Goal: Answer question/provide support: Share knowledge or assist other users

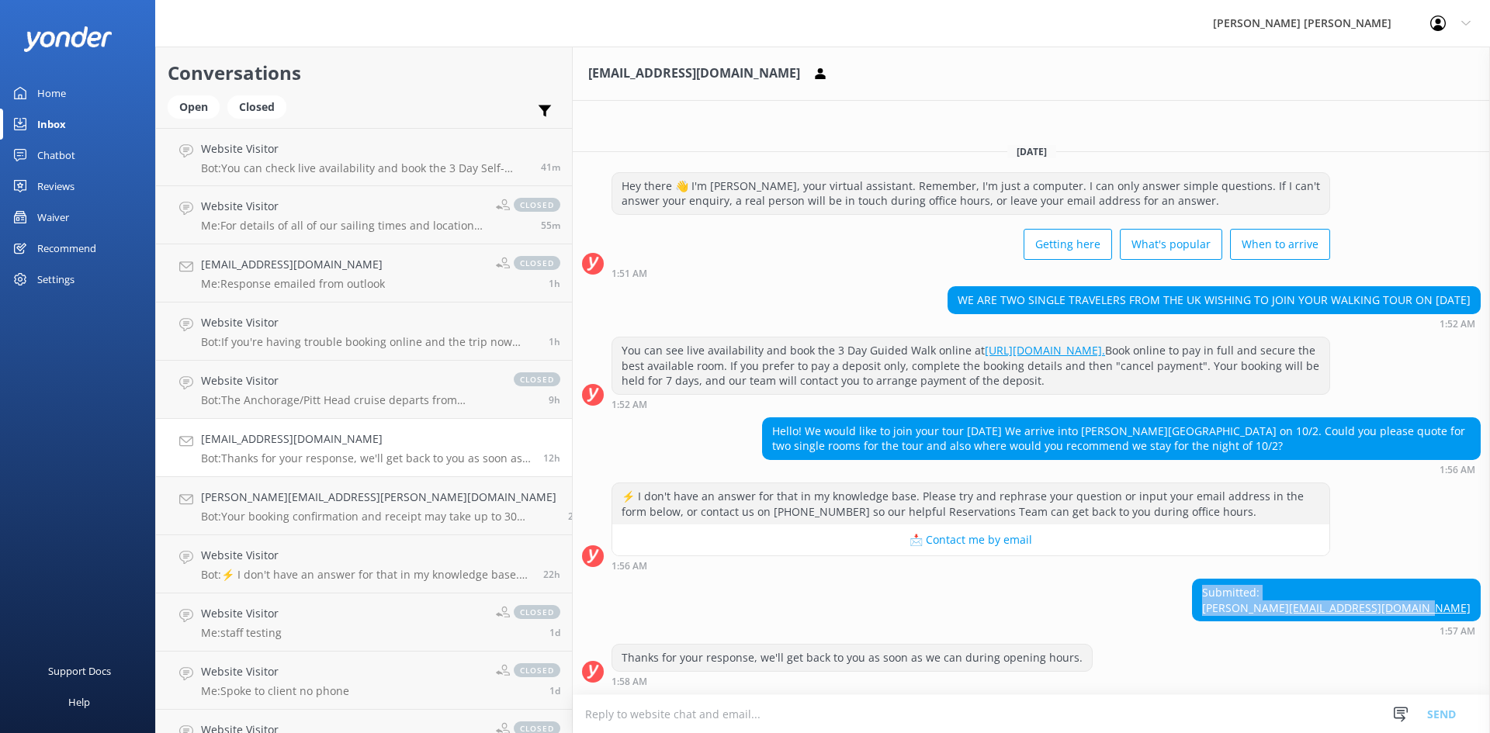
drag, startPoint x: 1427, startPoint y: 606, endPoint x: 1308, endPoint y: 573, distance: 123.9
click at [1308, 579] on div "Submitted: Shelagh Krasno krasnoshelagh@gmail.com 1:57 AM" at bounding box center [1031, 607] width 917 height 57
click at [1228, 579] on div "Submitted: Shelagh Krasno krasnoshelagh@gmail.com 1:57 AM" at bounding box center [1031, 607] width 917 height 57
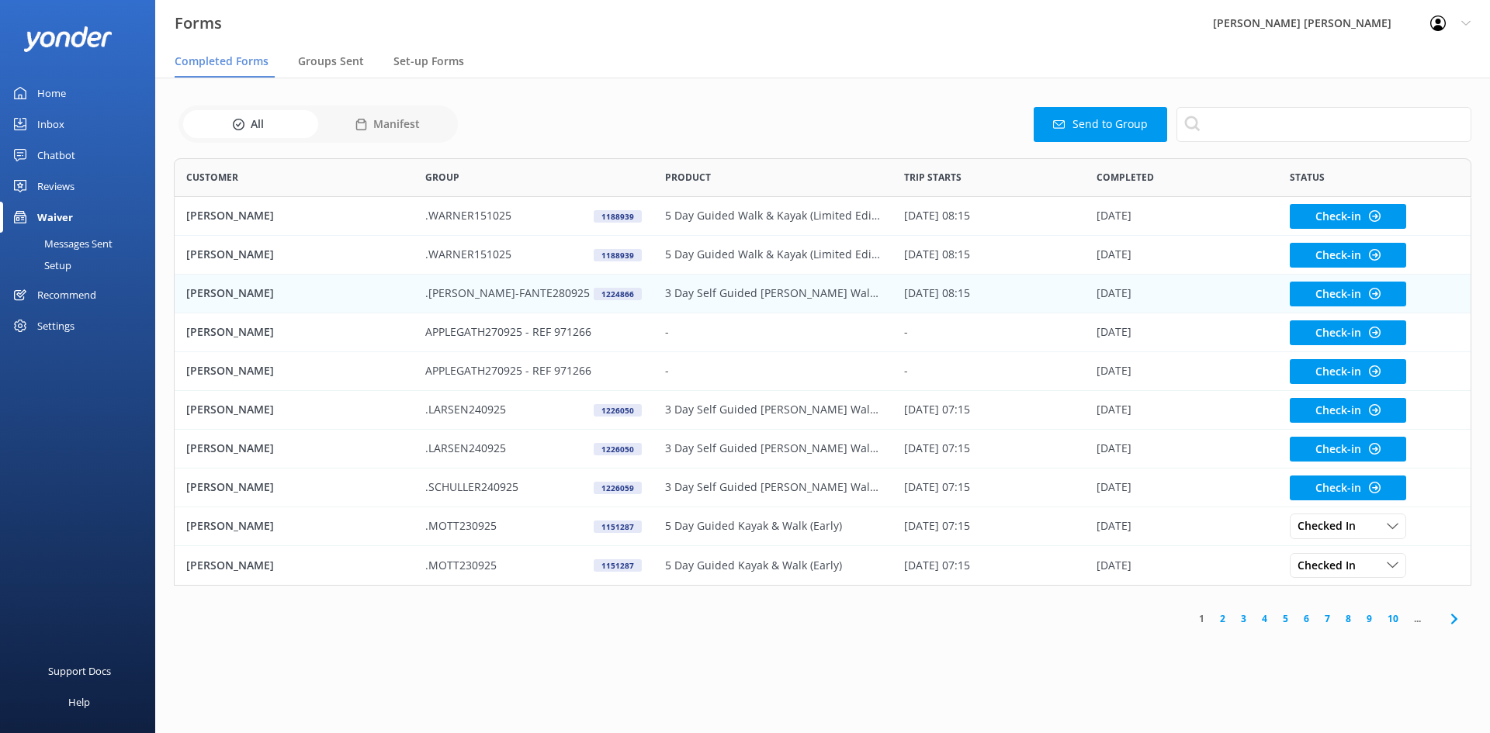
scroll to position [416, 1286]
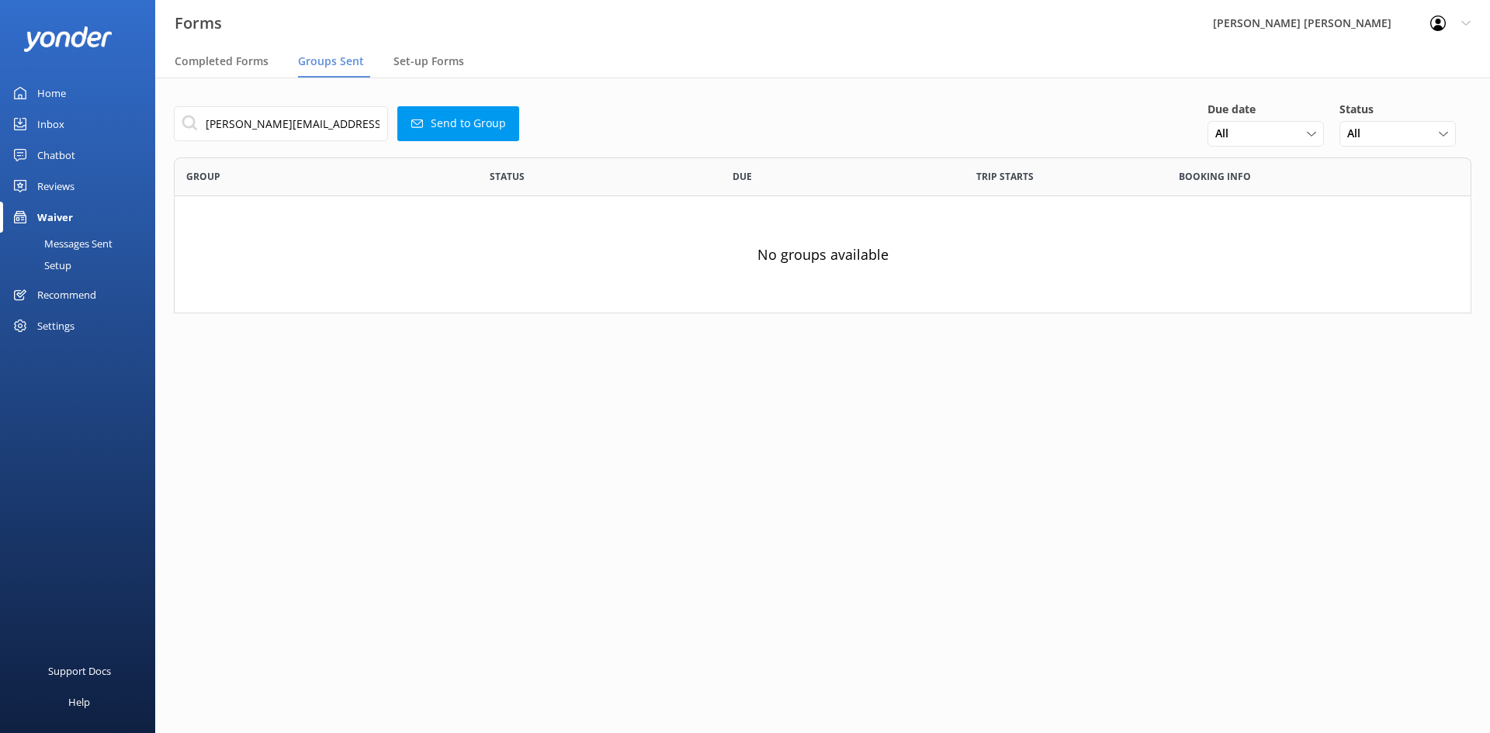
scroll to position [144, 1286]
click at [61, 152] on div "Chatbot" at bounding box center [56, 155] width 38 height 31
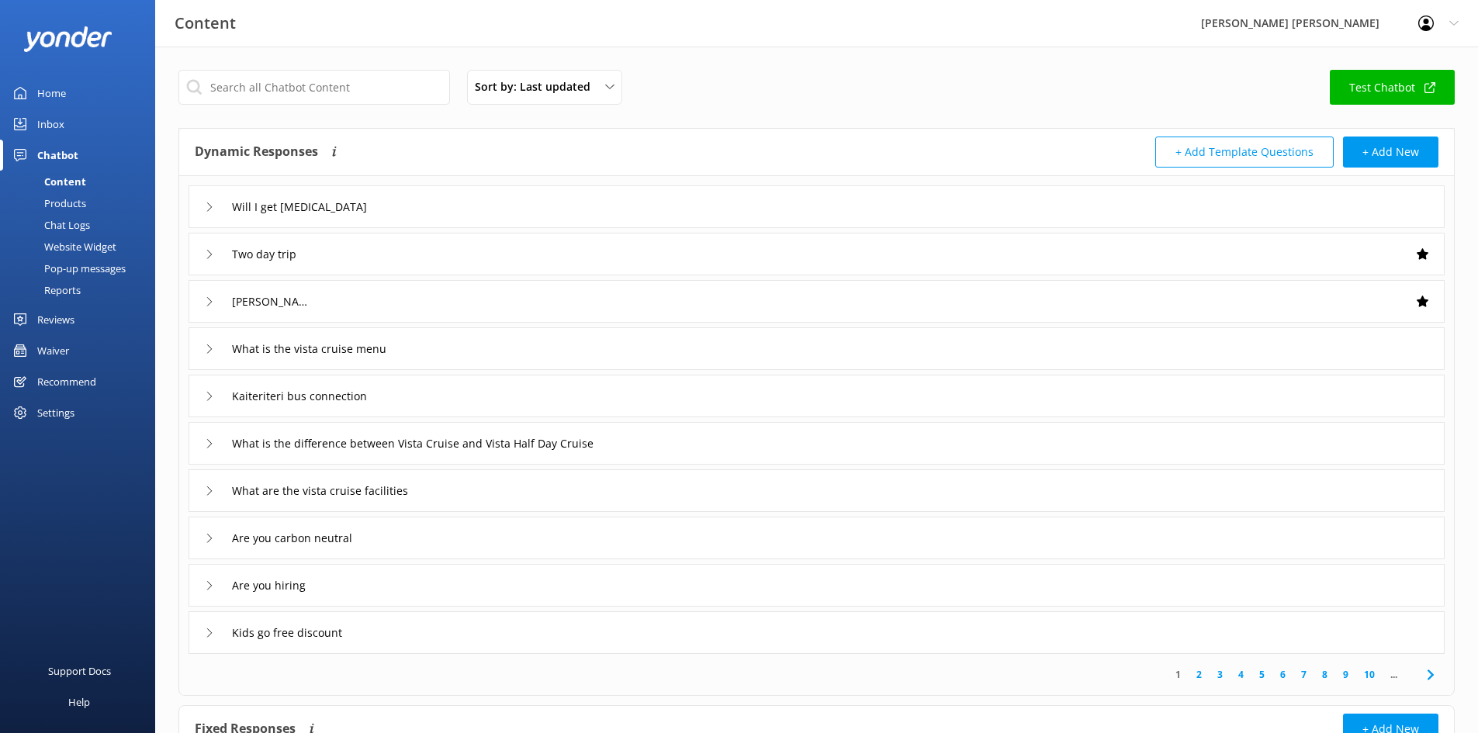
click at [40, 111] on div "Inbox" at bounding box center [50, 124] width 27 height 31
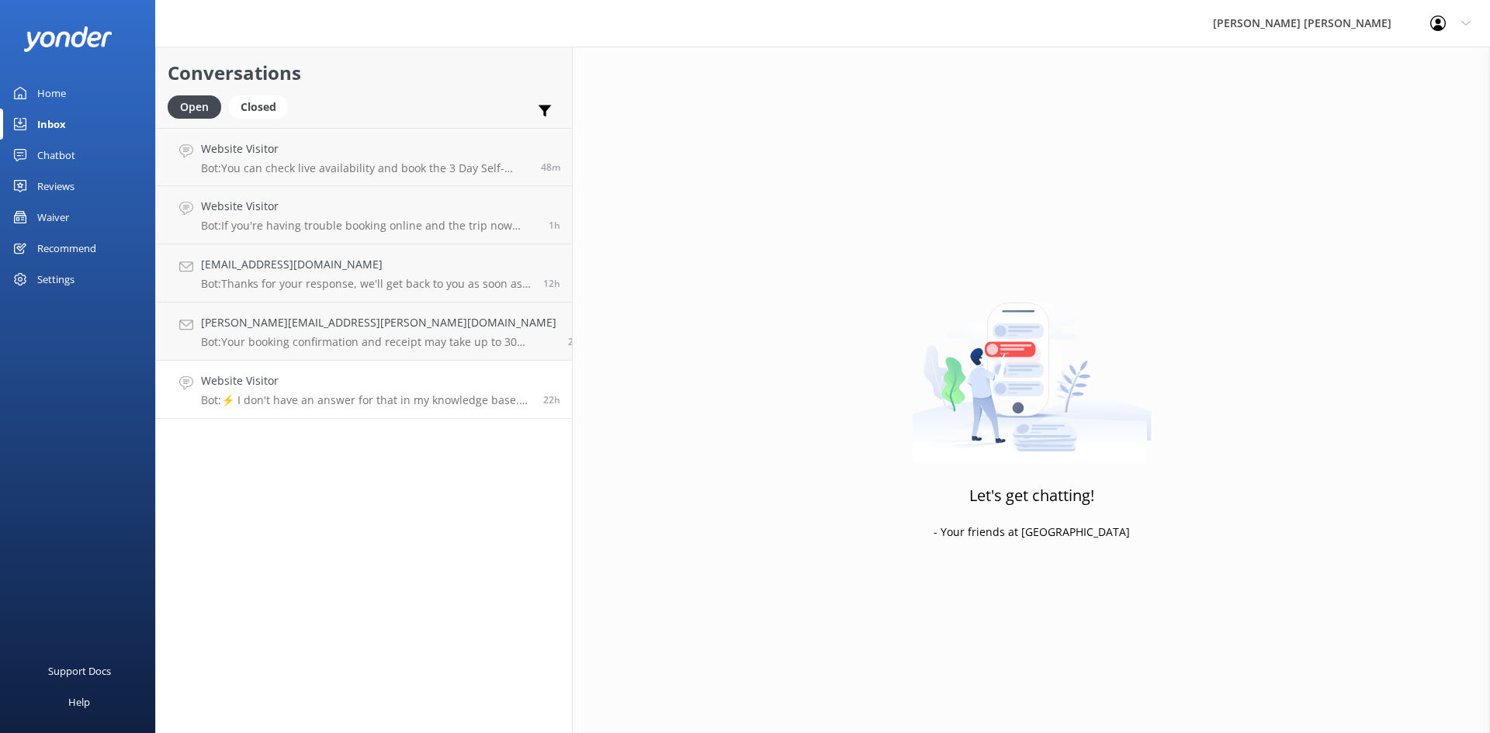
click at [326, 393] on p "Bot: ⚡ I don't have an answer for that in my knowledge base. Please try and rep…" at bounding box center [366, 400] width 331 height 14
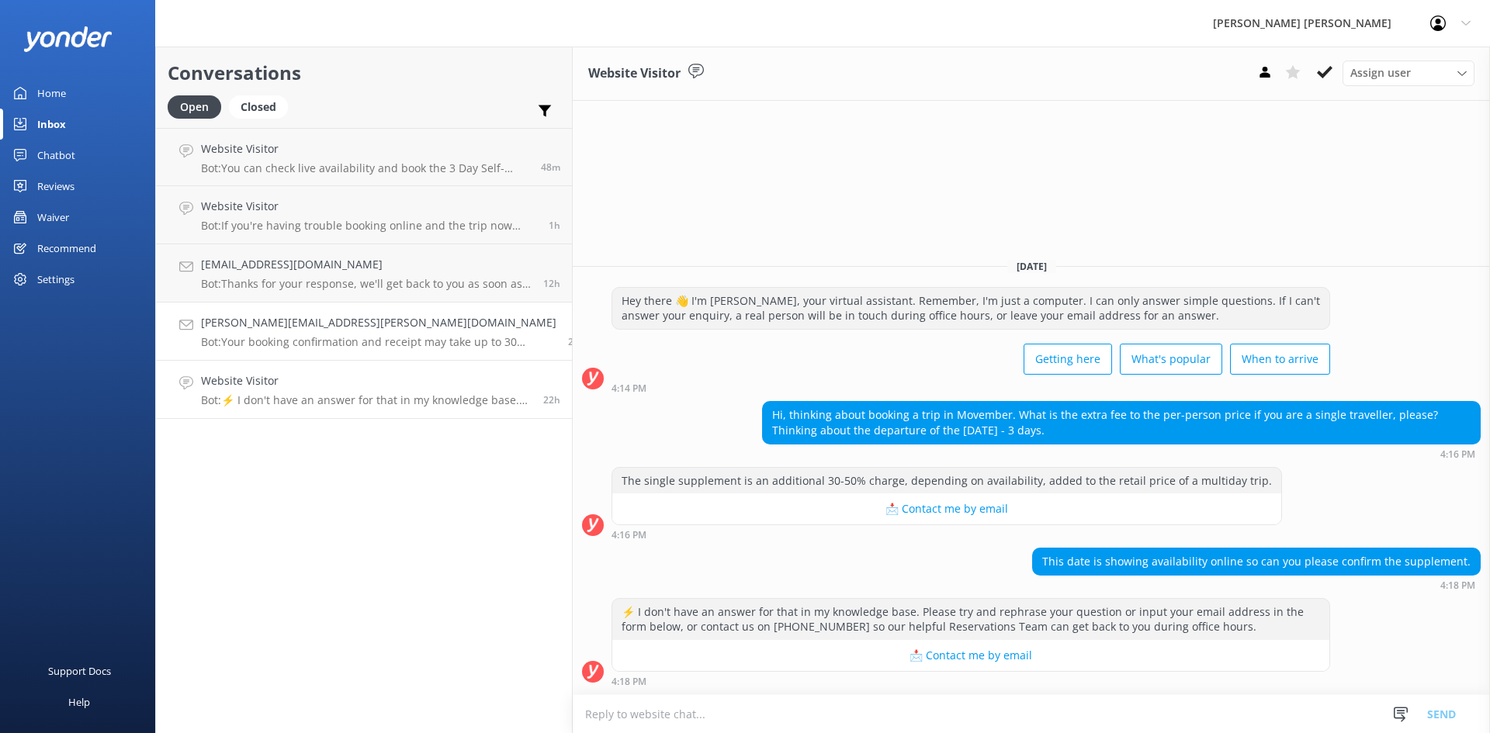
click at [331, 328] on h4 "[PERSON_NAME][EMAIL_ADDRESS][PERSON_NAME][DOMAIN_NAME]" at bounding box center [378, 322] width 355 height 17
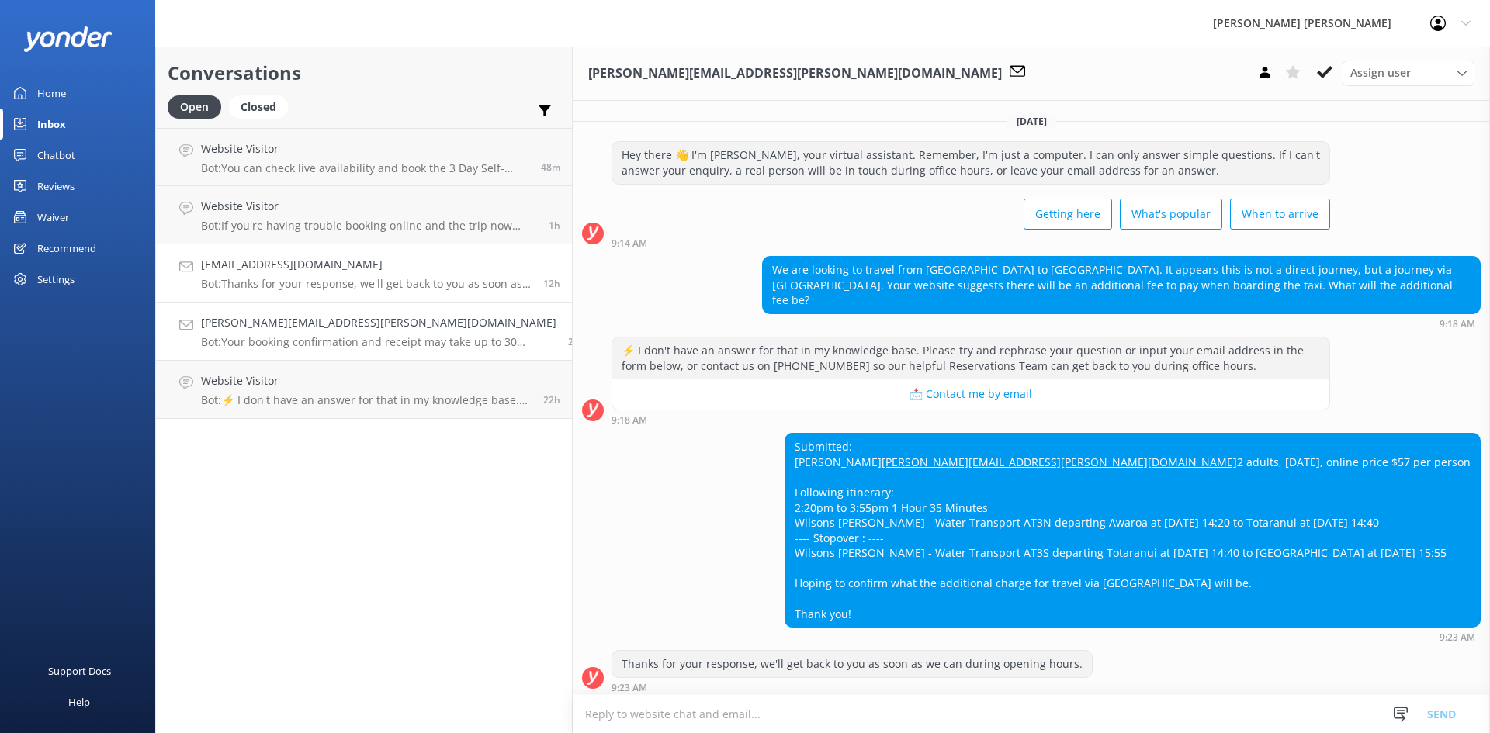
click at [313, 279] on p "Bot: Thanks for your response, we'll get back to you as soon as we can during o…" at bounding box center [366, 284] width 331 height 14
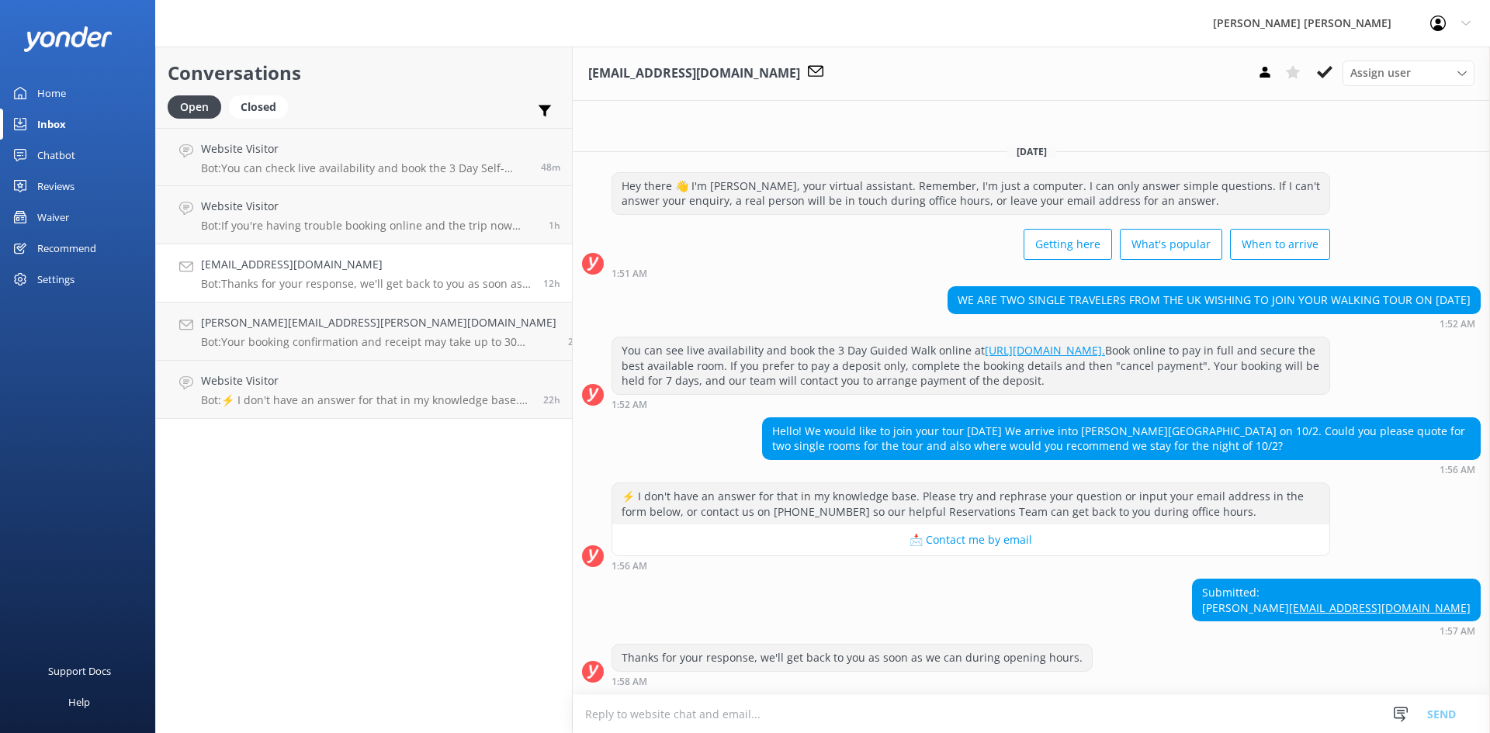
click at [1015, 719] on textarea at bounding box center [1031, 714] width 917 height 38
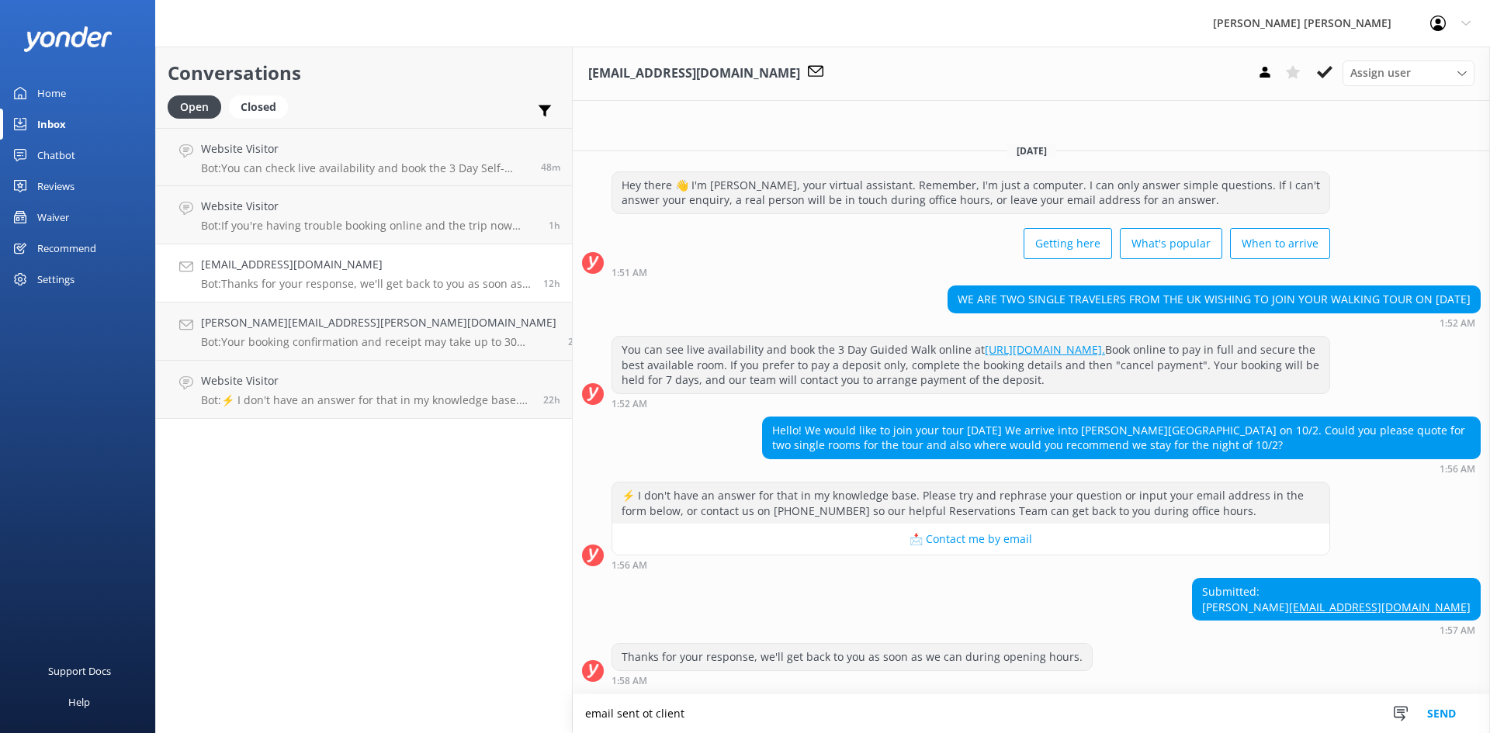
click at [573, 716] on textarea "email sent ot client" at bounding box center [1031, 713] width 917 height 39
click at [711, 701] on textarea "email sent to client" at bounding box center [1031, 713] width 917 height 39
type textarea "email sent to client - [PERSON_NAME]"
click at [1436, 697] on button "Send" at bounding box center [1441, 713] width 58 height 39
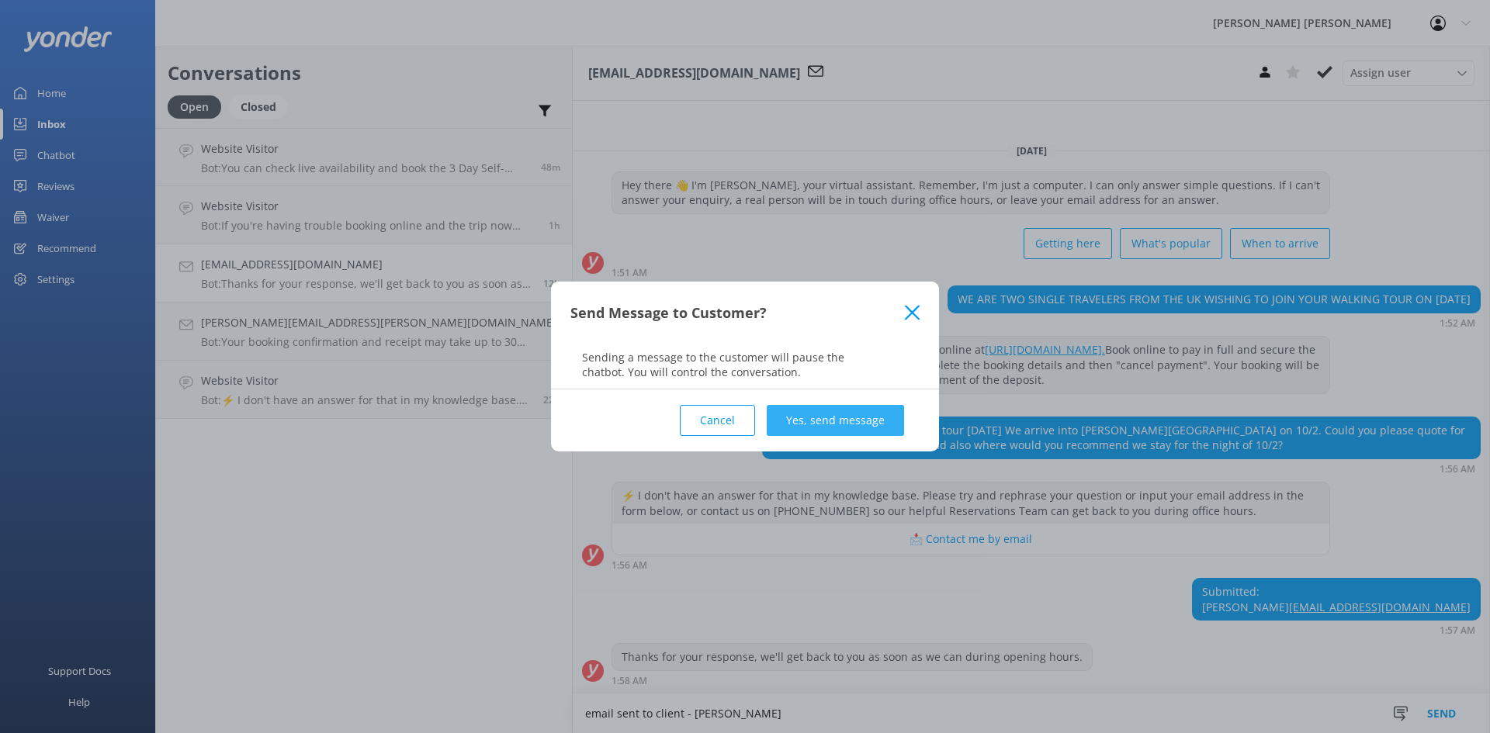
click at [852, 417] on button "Yes, send message" at bounding box center [835, 420] width 137 height 31
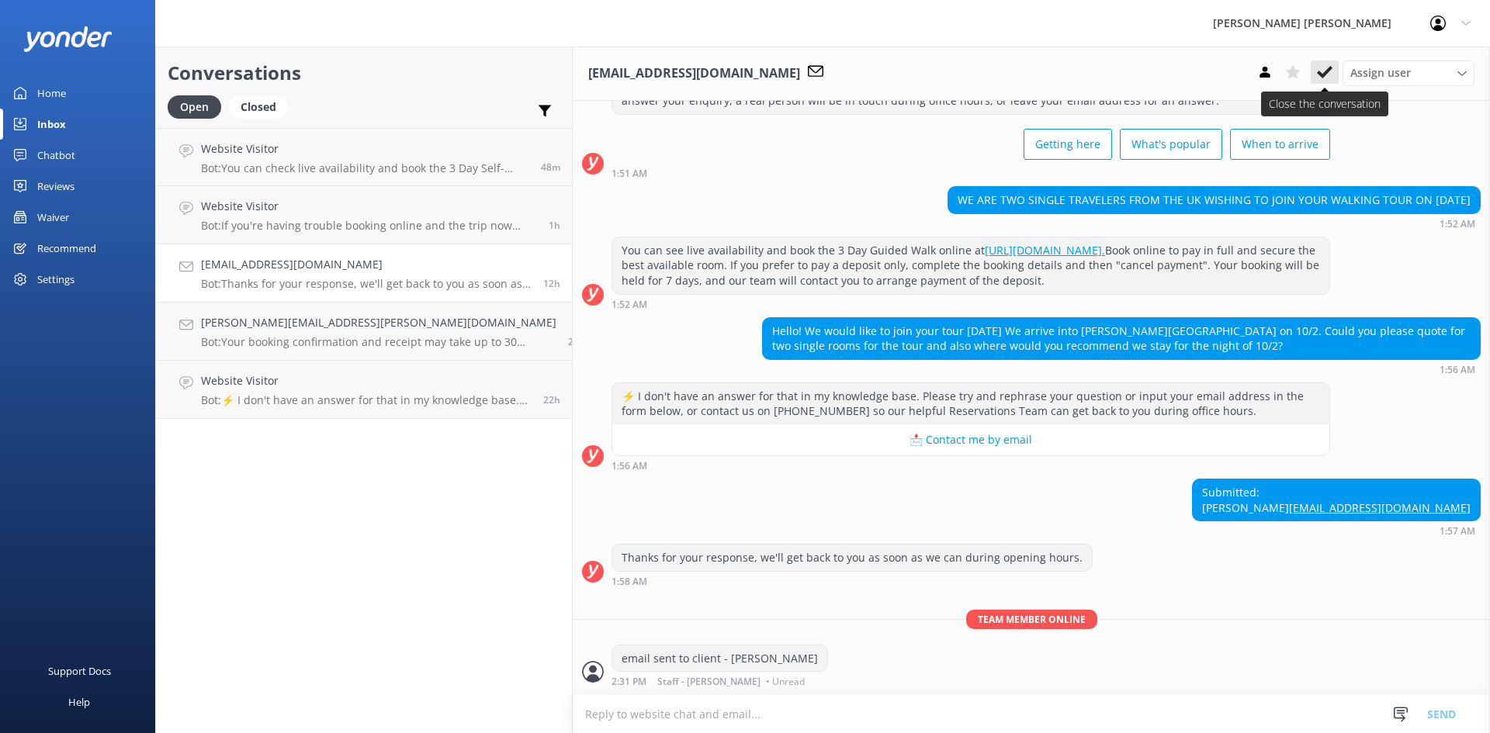
scroll to position [85, 0]
click at [1324, 70] on icon at bounding box center [1325, 72] width 16 height 16
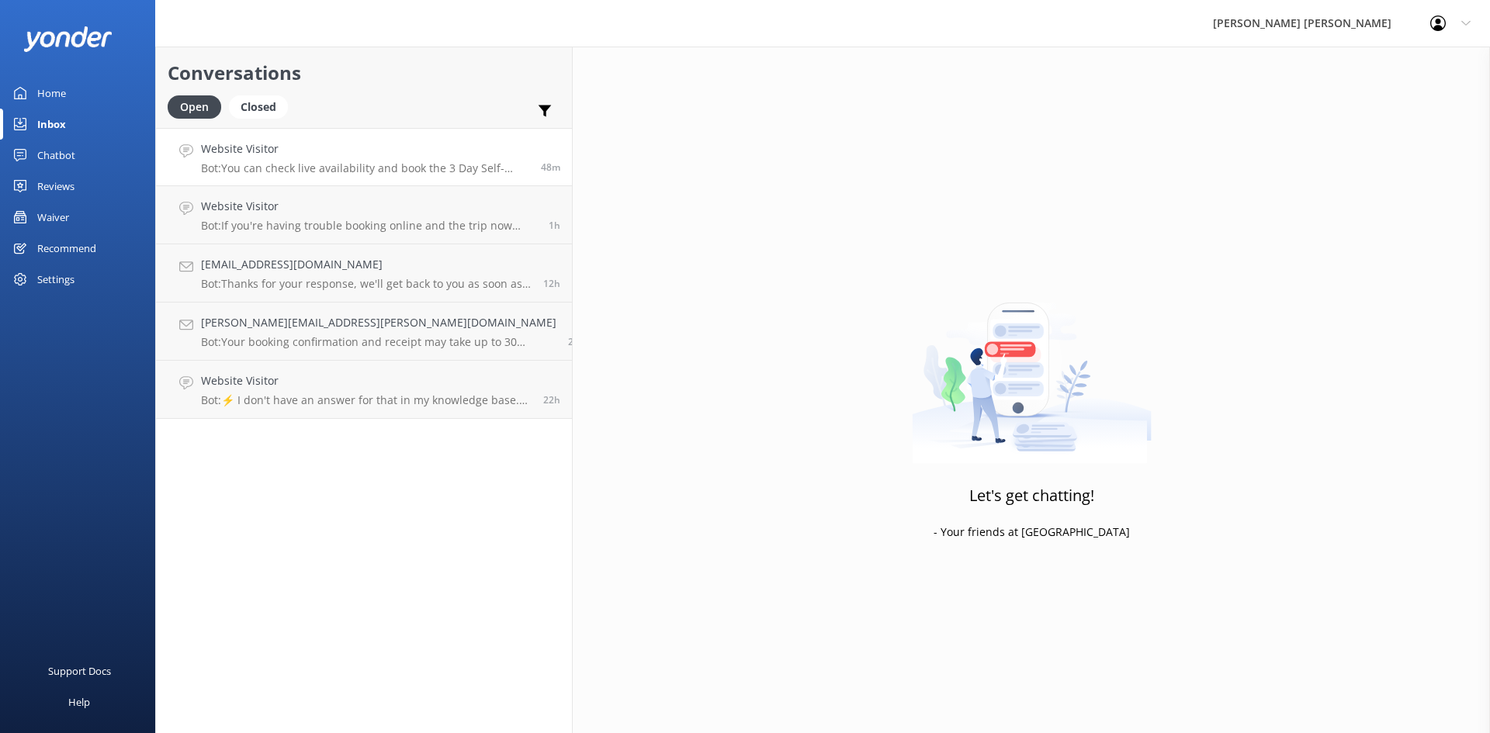
click at [347, 165] on p "Bot: You can check live availability and book the 3 Day Self-Guided Walk online…" at bounding box center [365, 168] width 328 height 14
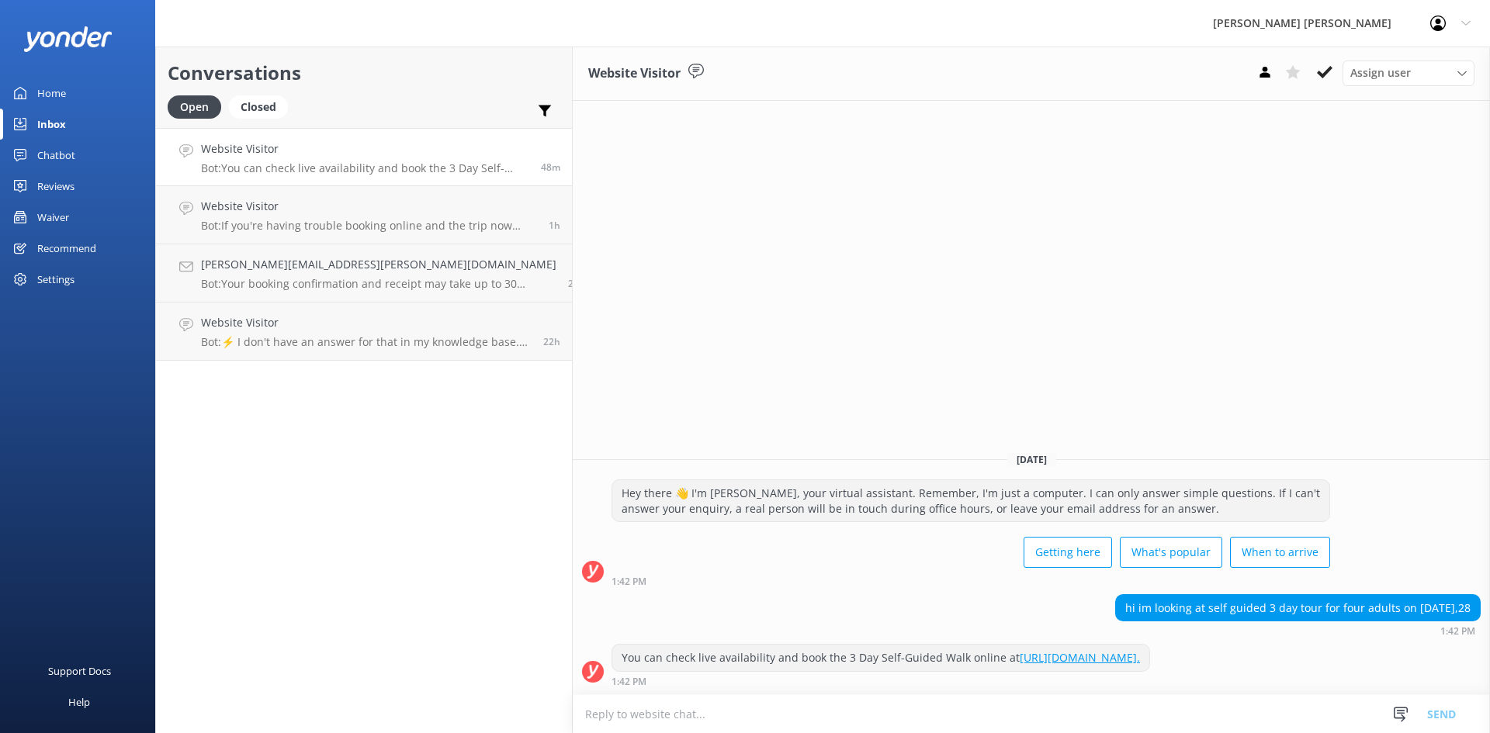
click at [1106, 705] on textarea at bounding box center [1031, 714] width 917 height 38
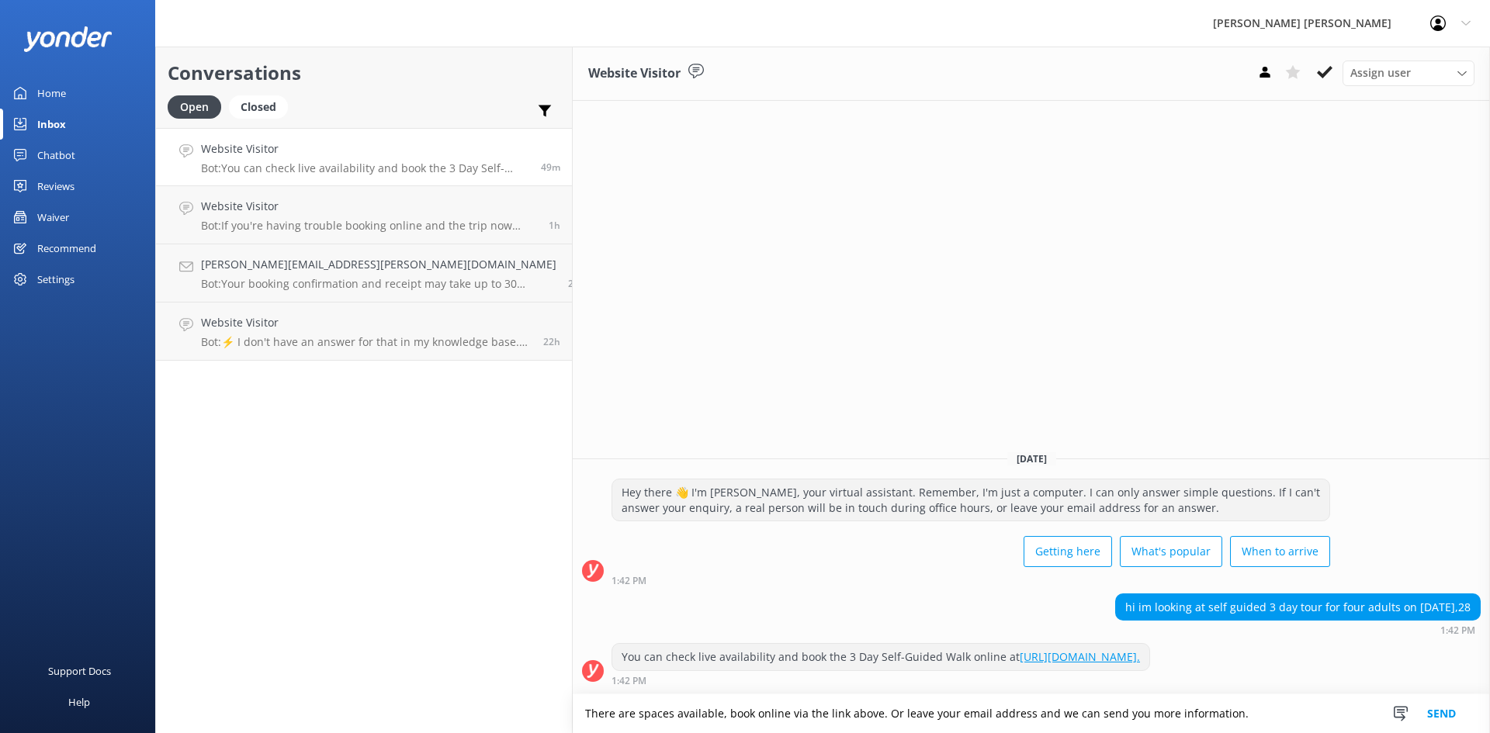
click at [573, 714] on textarea "There are spaces available, book online via the link above. Or leave your email…" at bounding box center [1031, 713] width 917 height 39
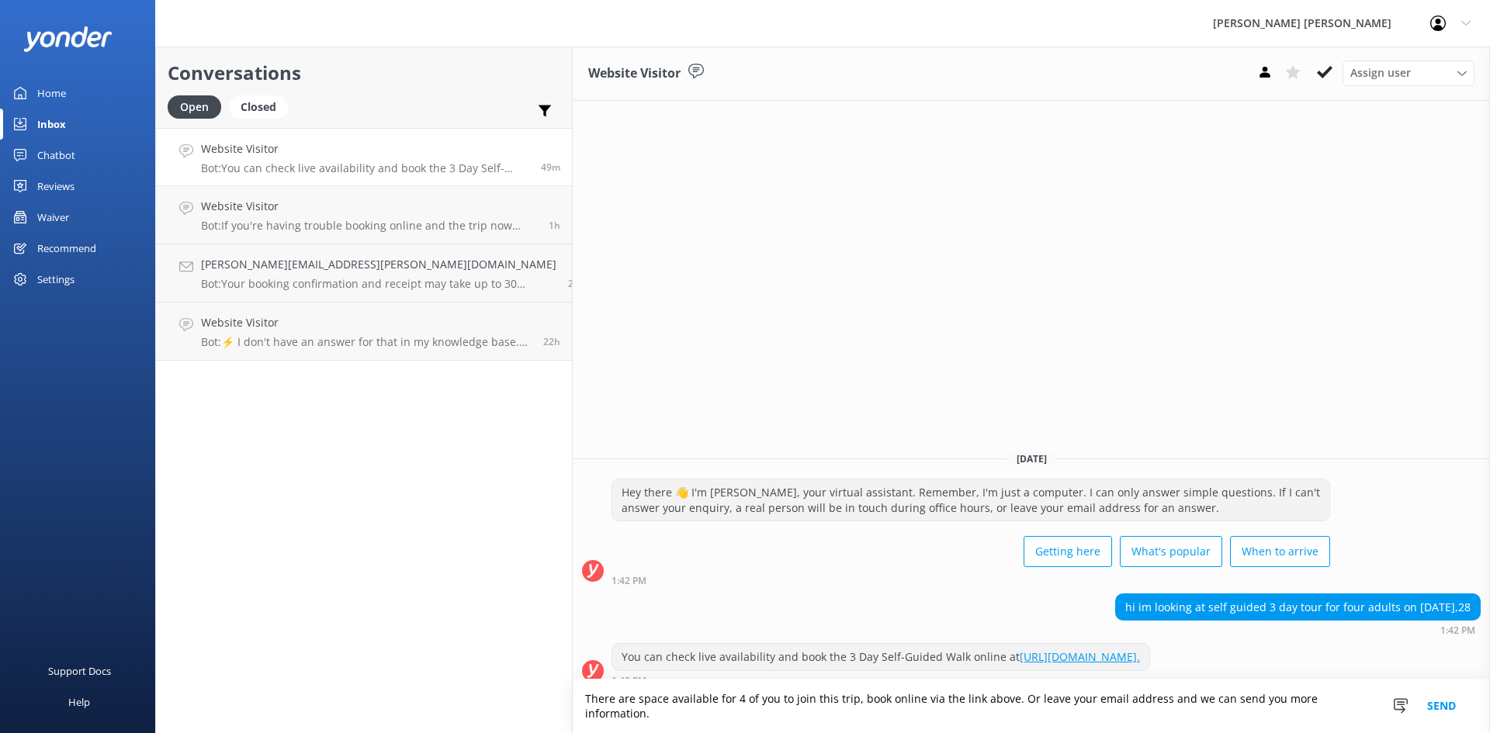
click at [1305, 719] on textarea "There are space available for 4 of you to join this trip, book online via the l…" at bounding box center [1031, 707] width 917 height 54
click at [1262, 713] on textarea "There are space available for 4 of you to join this trip, book online via the l…" at bounding box center [1031, 707] width 917 height 54
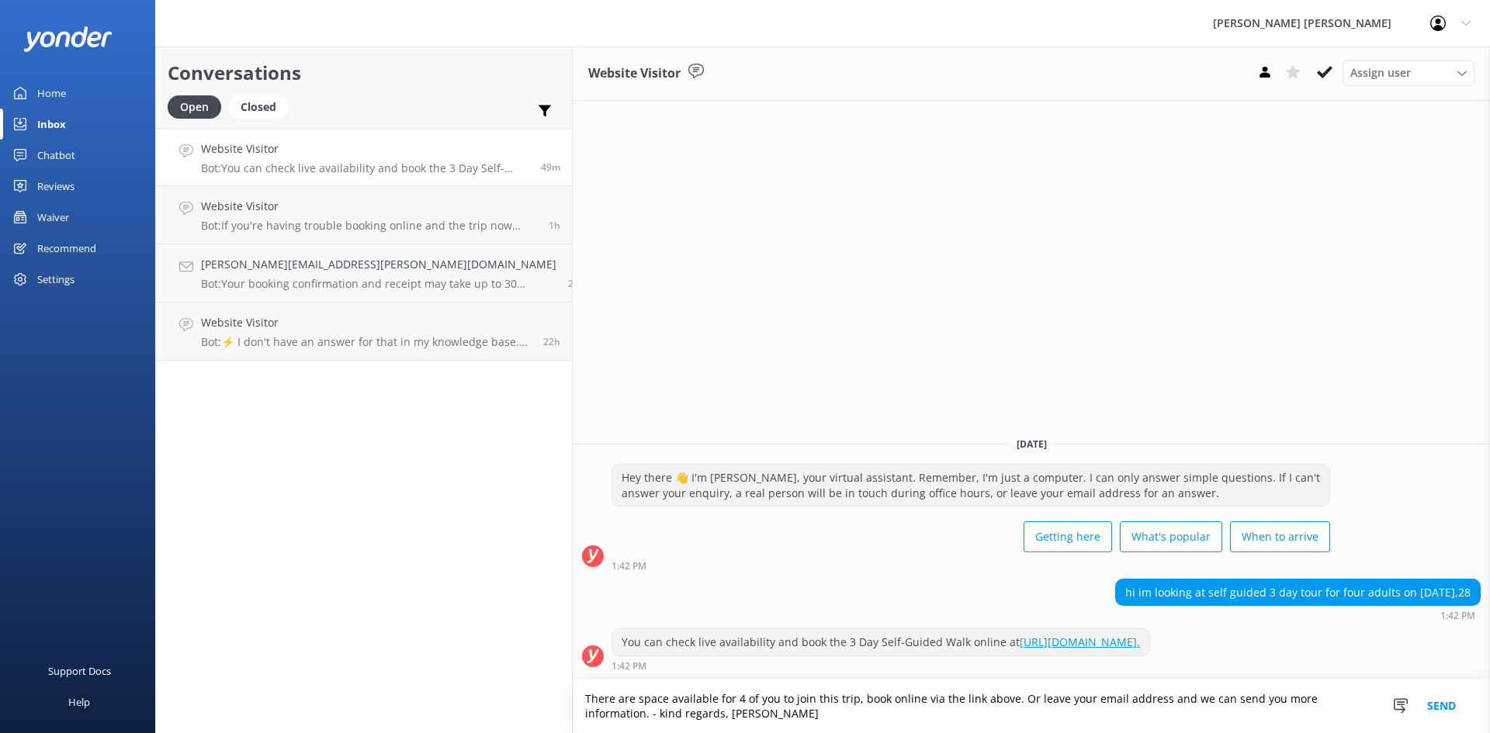
type textarea "There are space available for 4 of you to join this trip, book online via the l…"
click at [1446, 703] on button "Send" at bounding box center [1441, 707] width 58 height 54
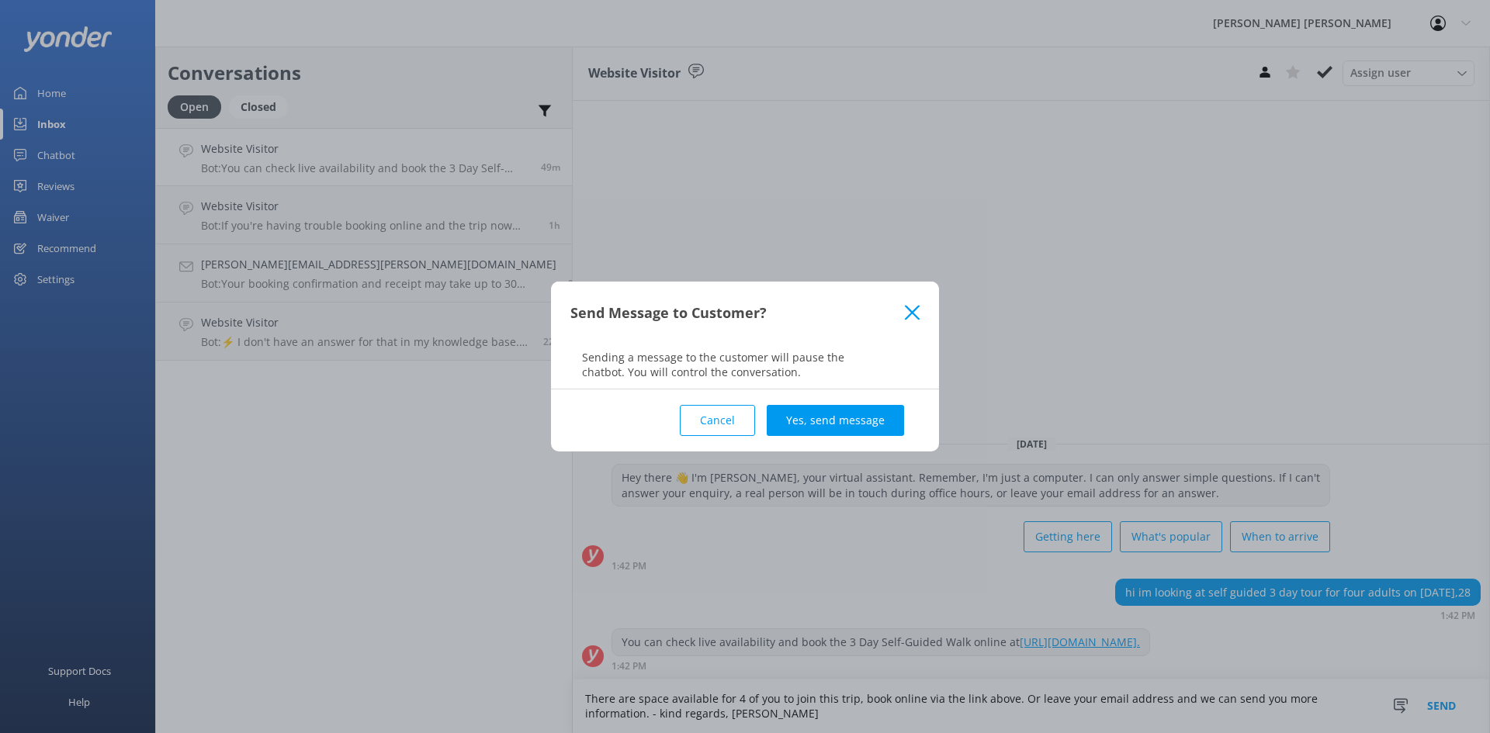
click at [864, 420] on button "Yes, send message" at bounding box center [835, 420] width 137 height 31
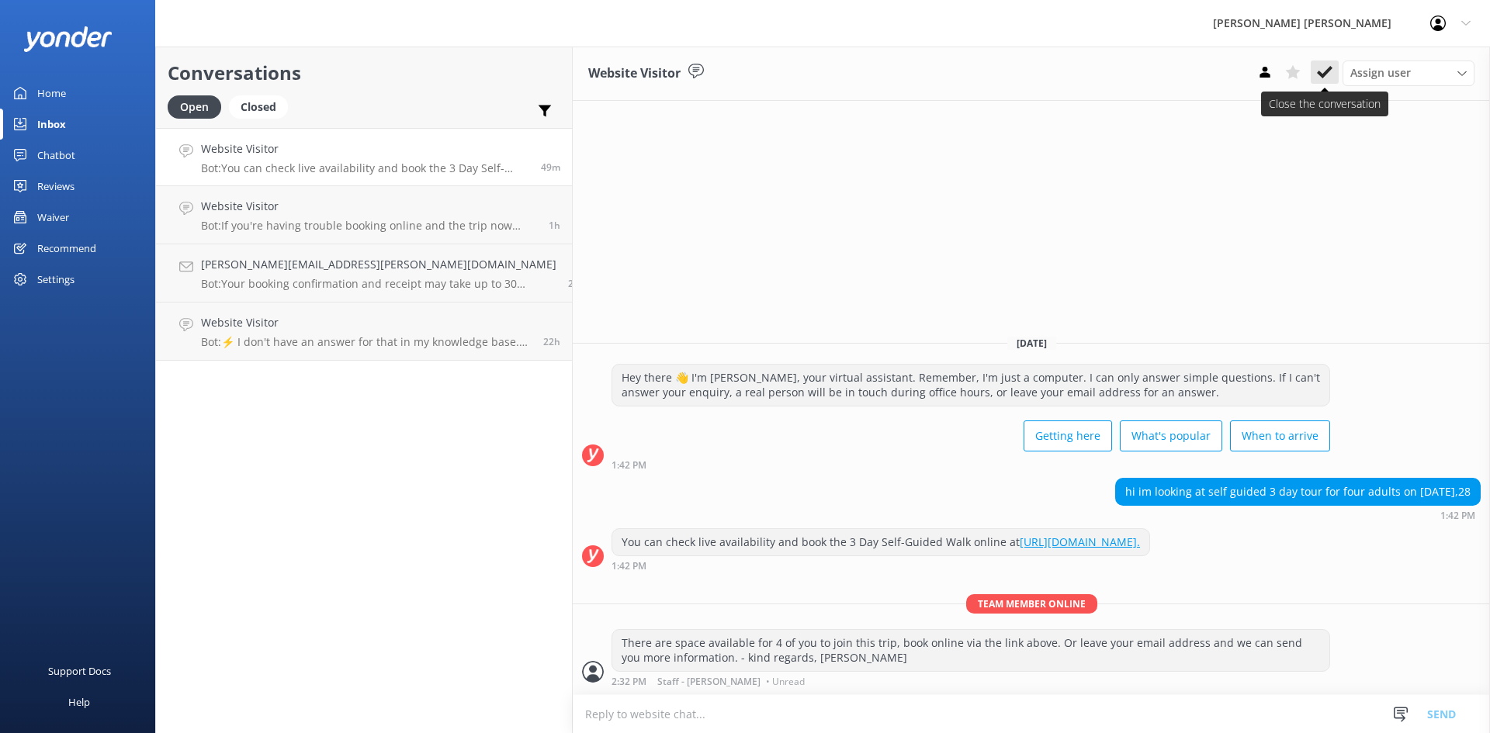
click at [1318, 71] on icon at bounding box center [1325, 72] width 16 height 16
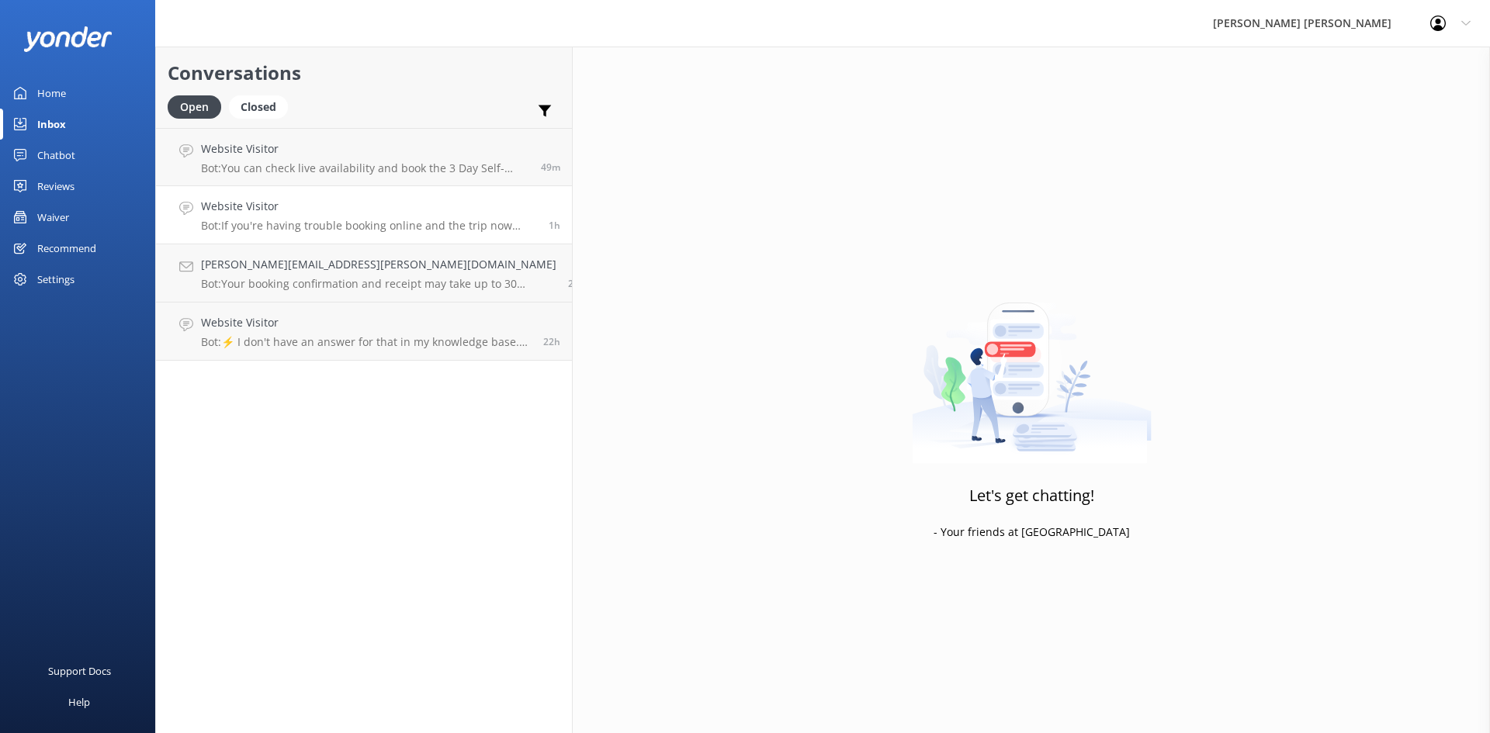
click at [249, 199] on h4 "Website Visitor" at bounding box center [369, 206] width 336 height 17
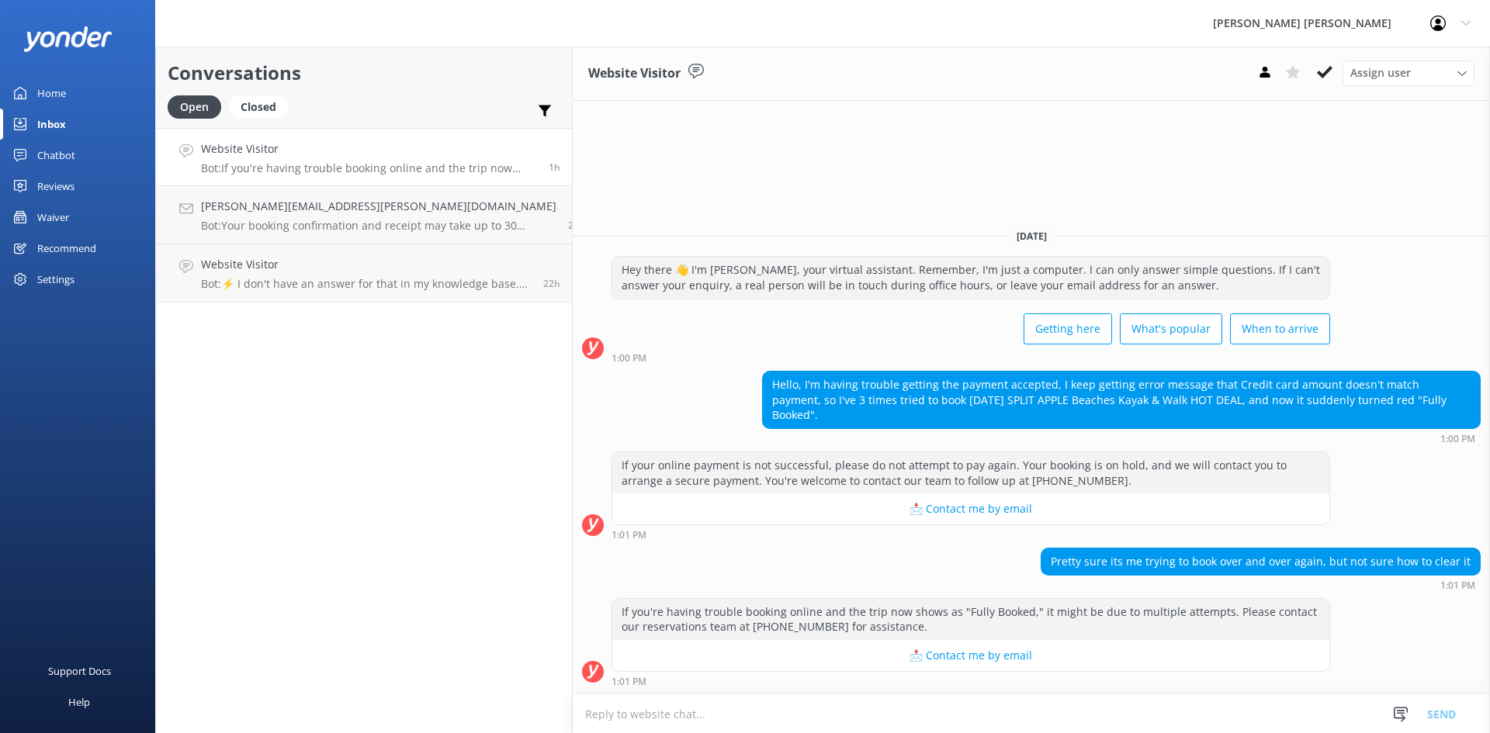
click at [793, 717] on textarea at bounding box center [1031, 714] width 917 height 38
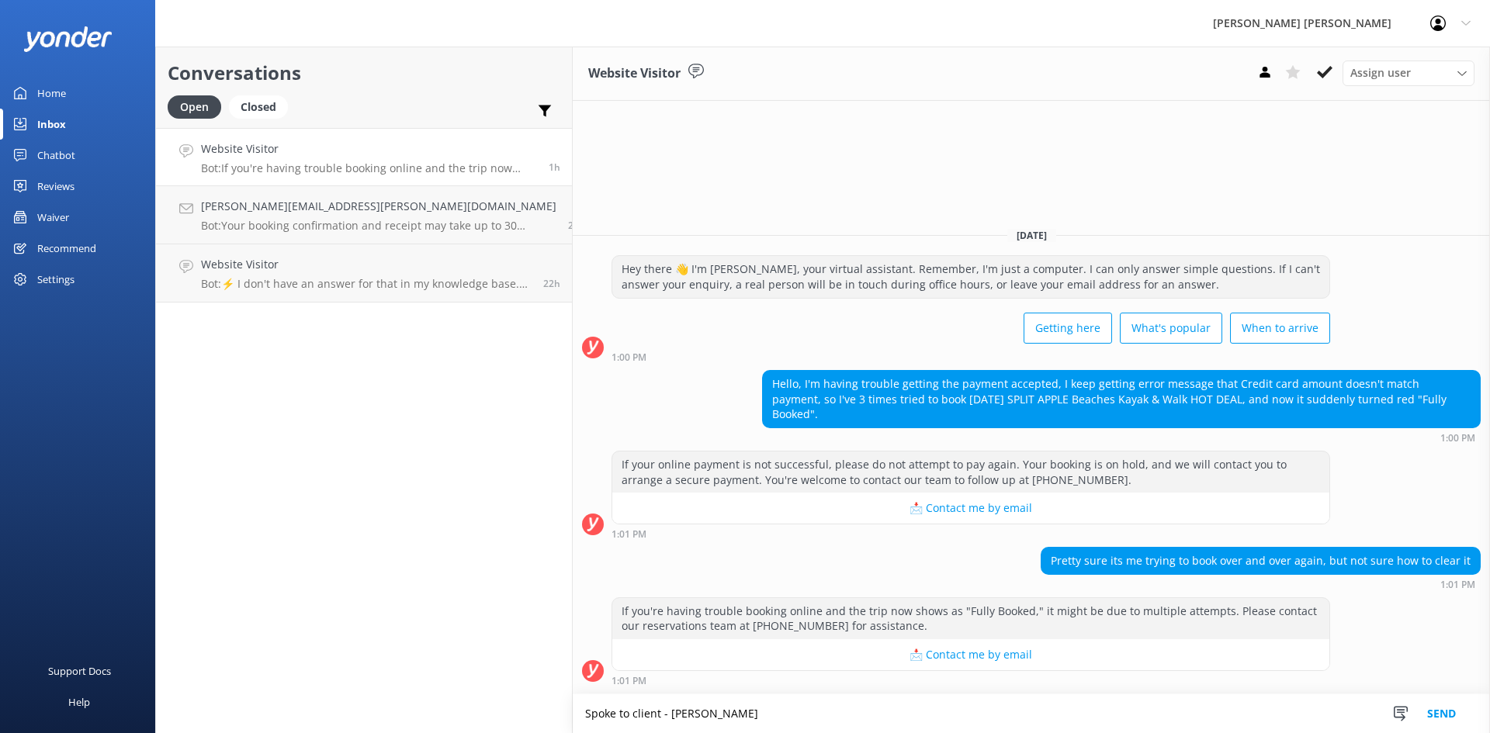
drag, startPoint x: 551, startPoint y: 712, endPoint x: 824, endPoint y: 712, distance: 273.1
click at [824, 712] on textarea "Spoke to client - [PERSON_NAME]" at bounding box center [1031, 713] width 917 height 39
type textarea "Spoke to client"
click at [1453, 710] on button "Send" at bounding box center [1441, 713] width 58 height 39
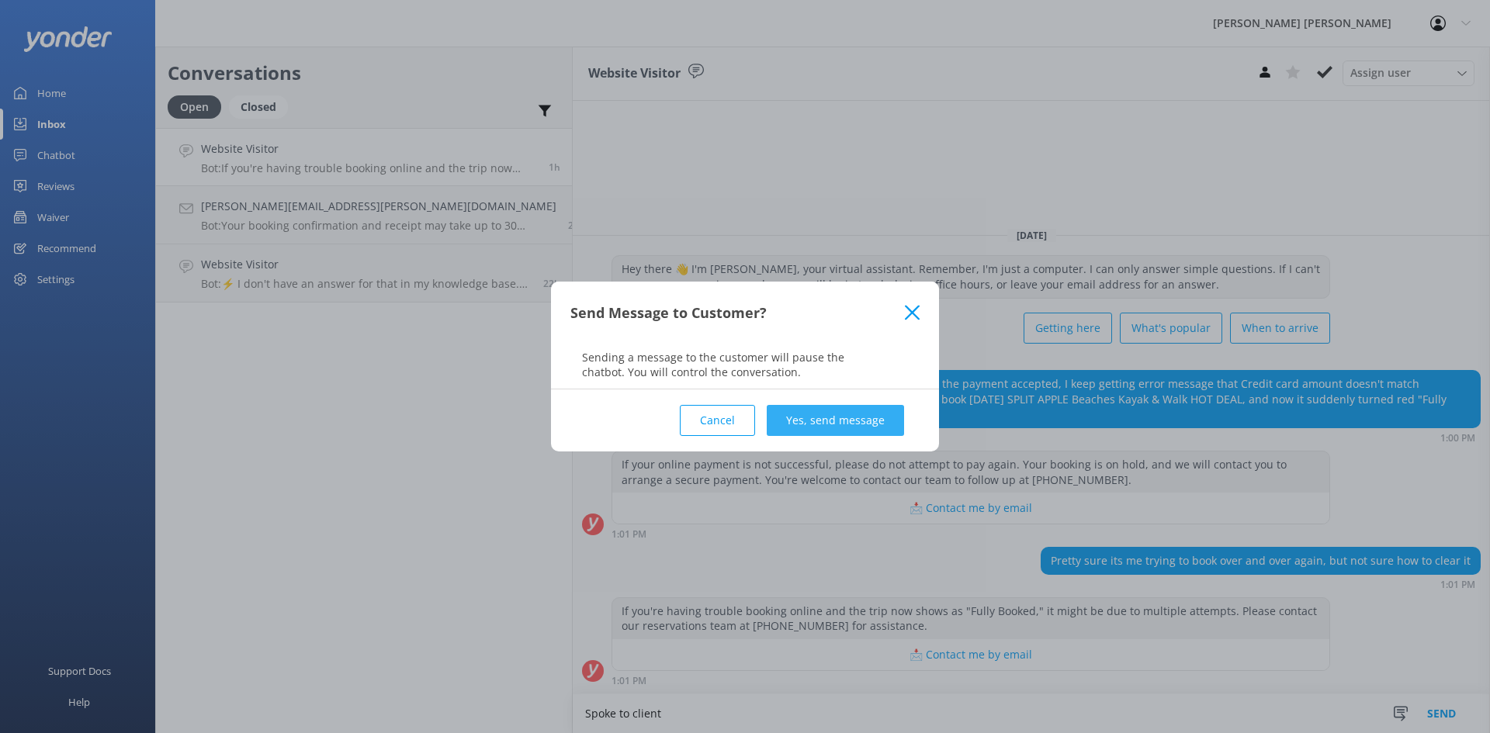
click at [858, 428] on button "Yes, send message" at bounding box center [835, 420] width 137 height 31
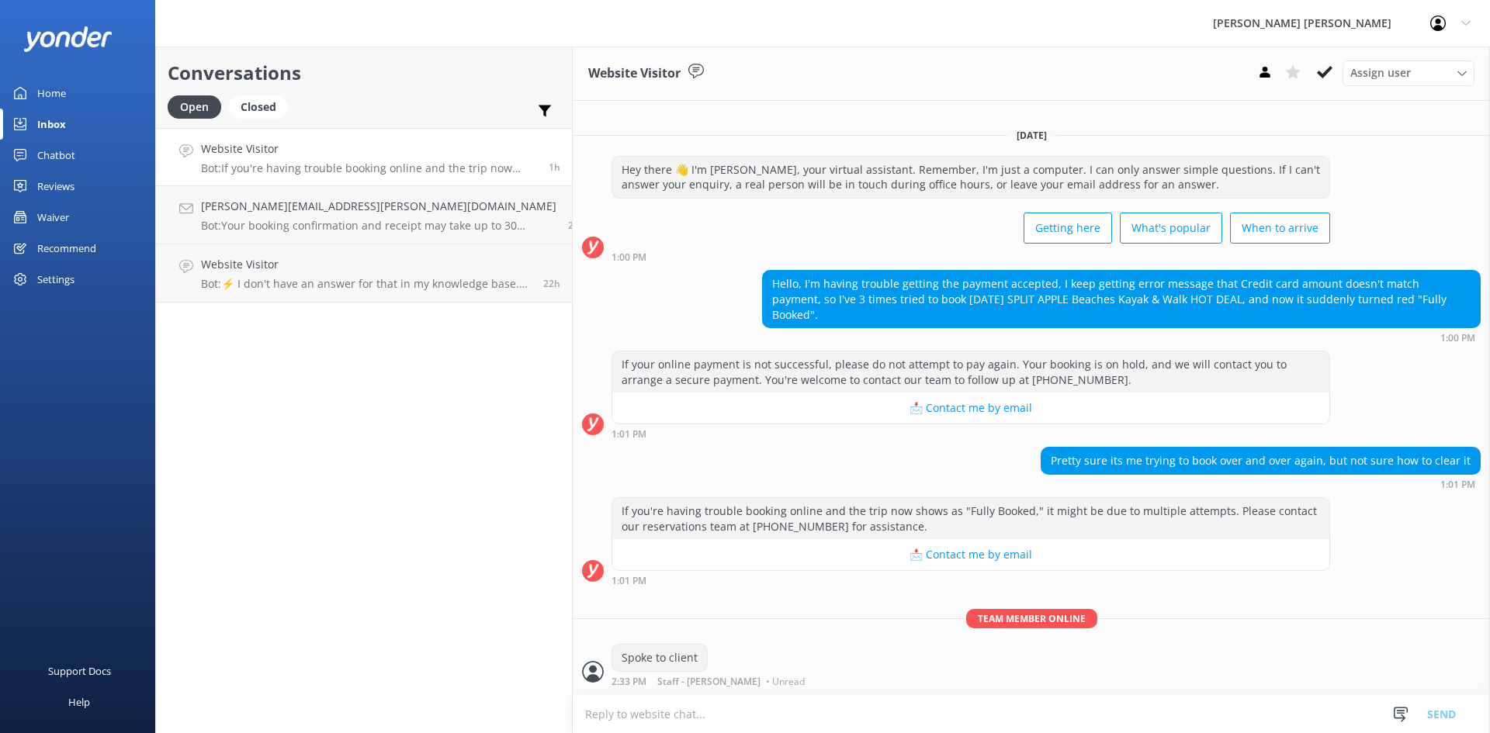
click at [1323, 71] on icon at bounding box center [1325, 72] width 16 height 16
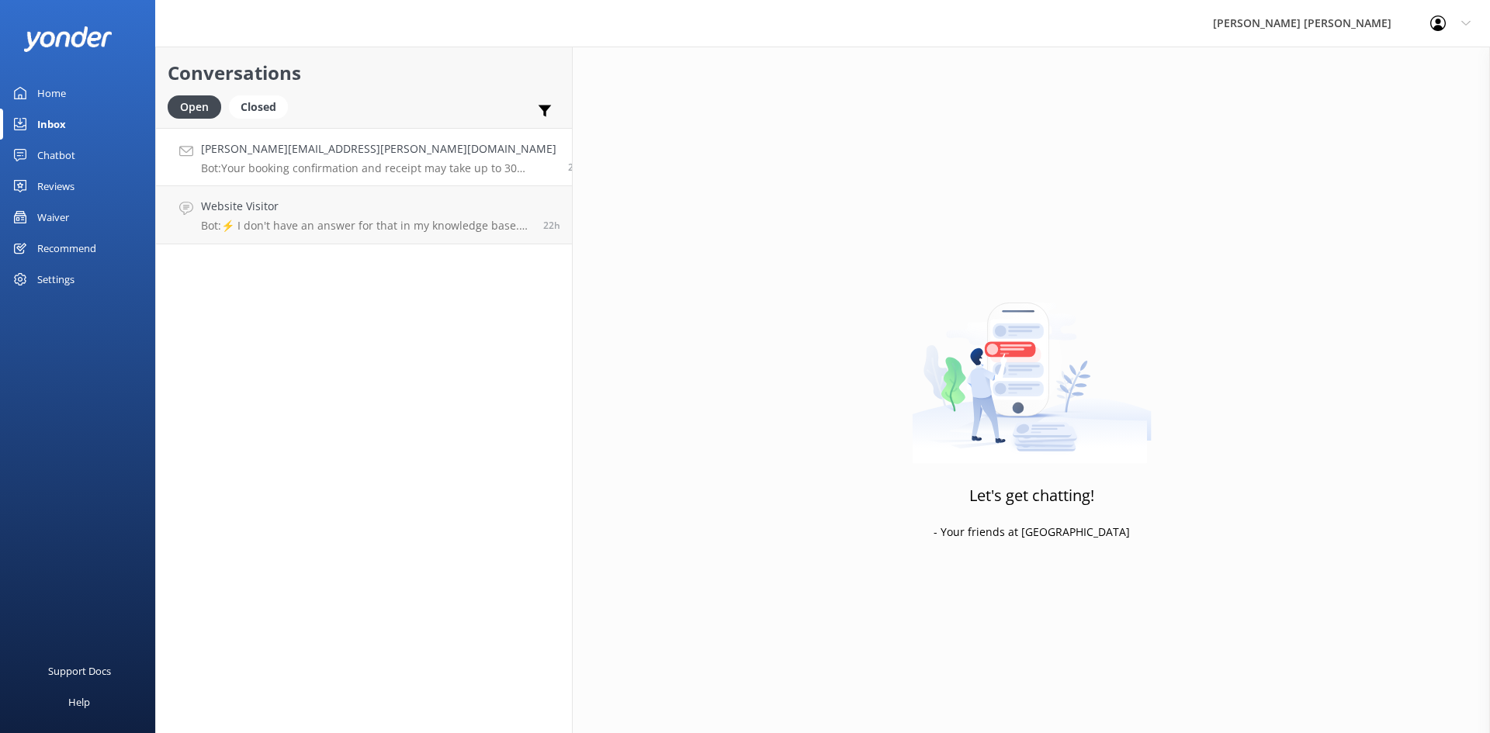
click at [325, 170] on p "Bot: Your booking confirmation and receipt may take up to 30 minutes to reach y…" at bounding box center [378, 168] width 355 height 14
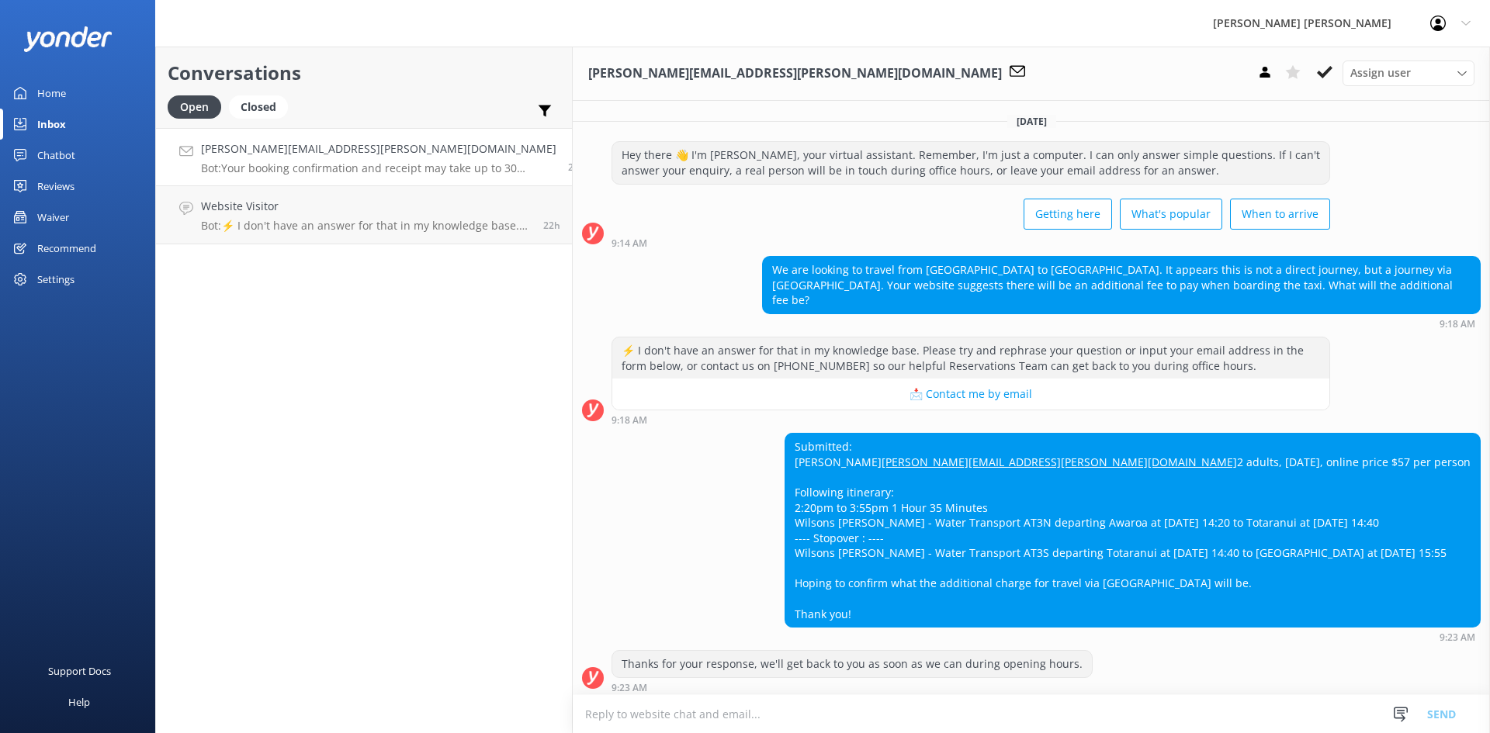
scroll to position [167, 0]
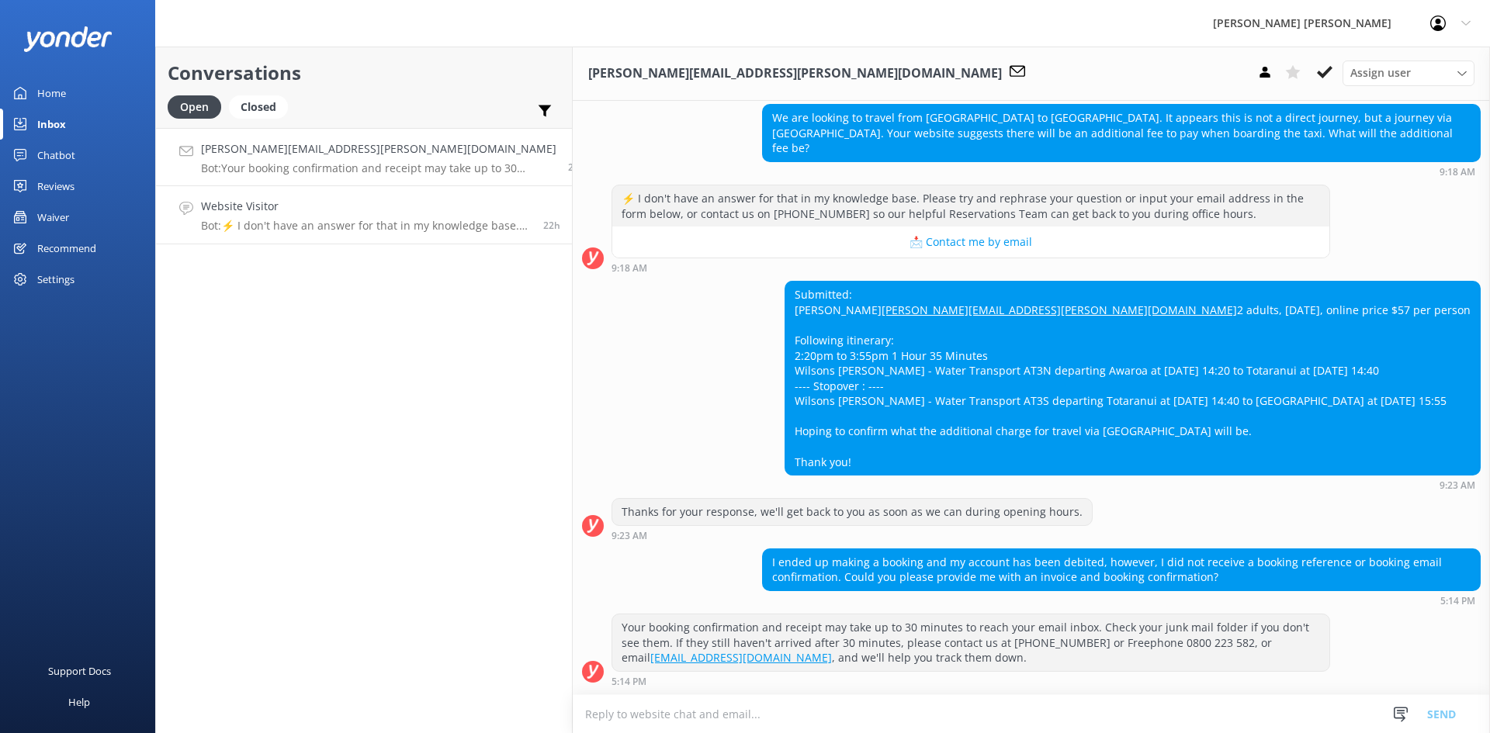
click at [335, 213] on h4 "Website Visitor" at bounding box center [366, 206] width 331 height 17
